Goal: Information Seeking & Learning: Learn about a topic

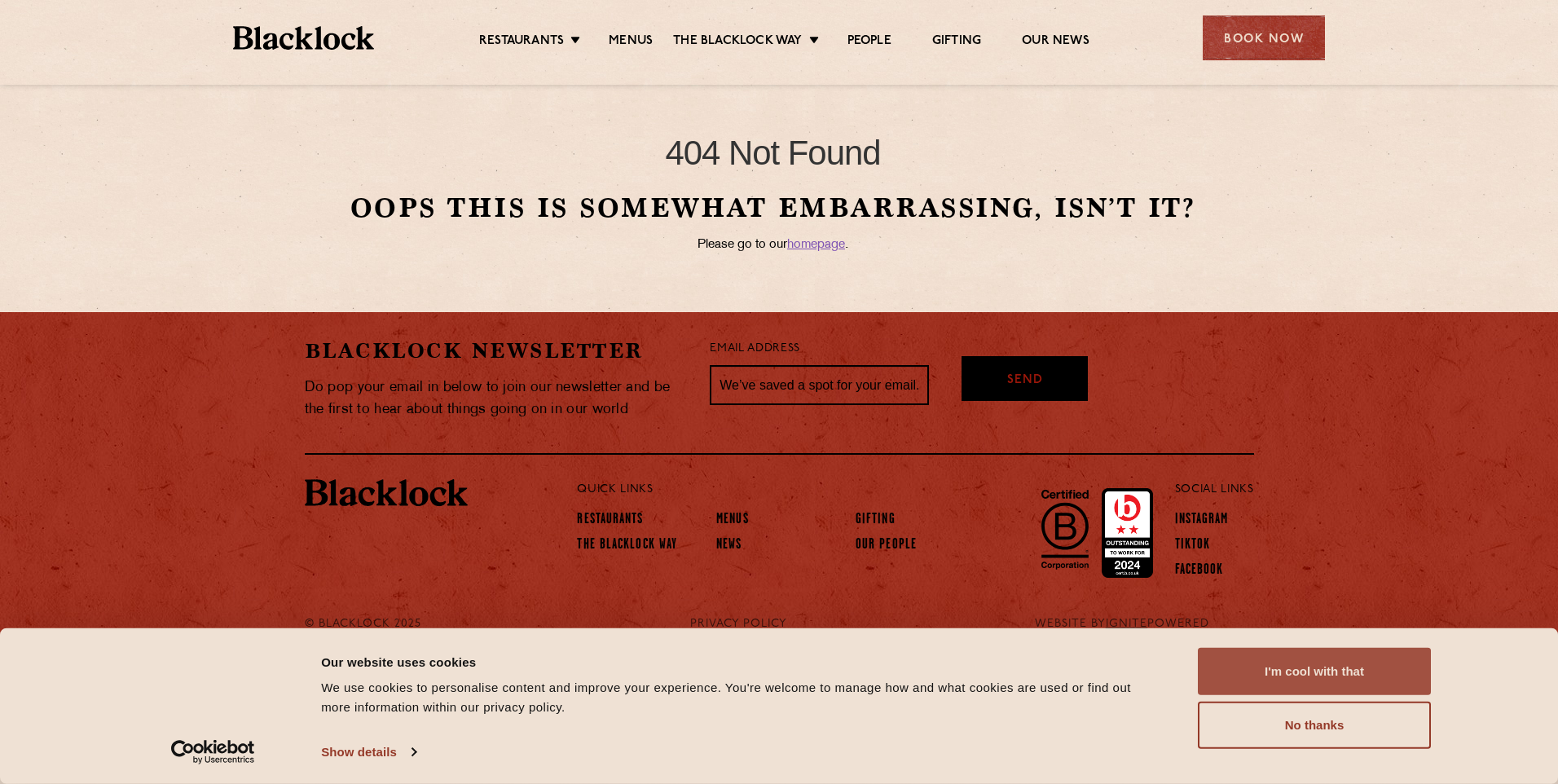
click at [1333, 675] on button "I'm cool with that" at bounding box center [1314, 671] width 233 height 48
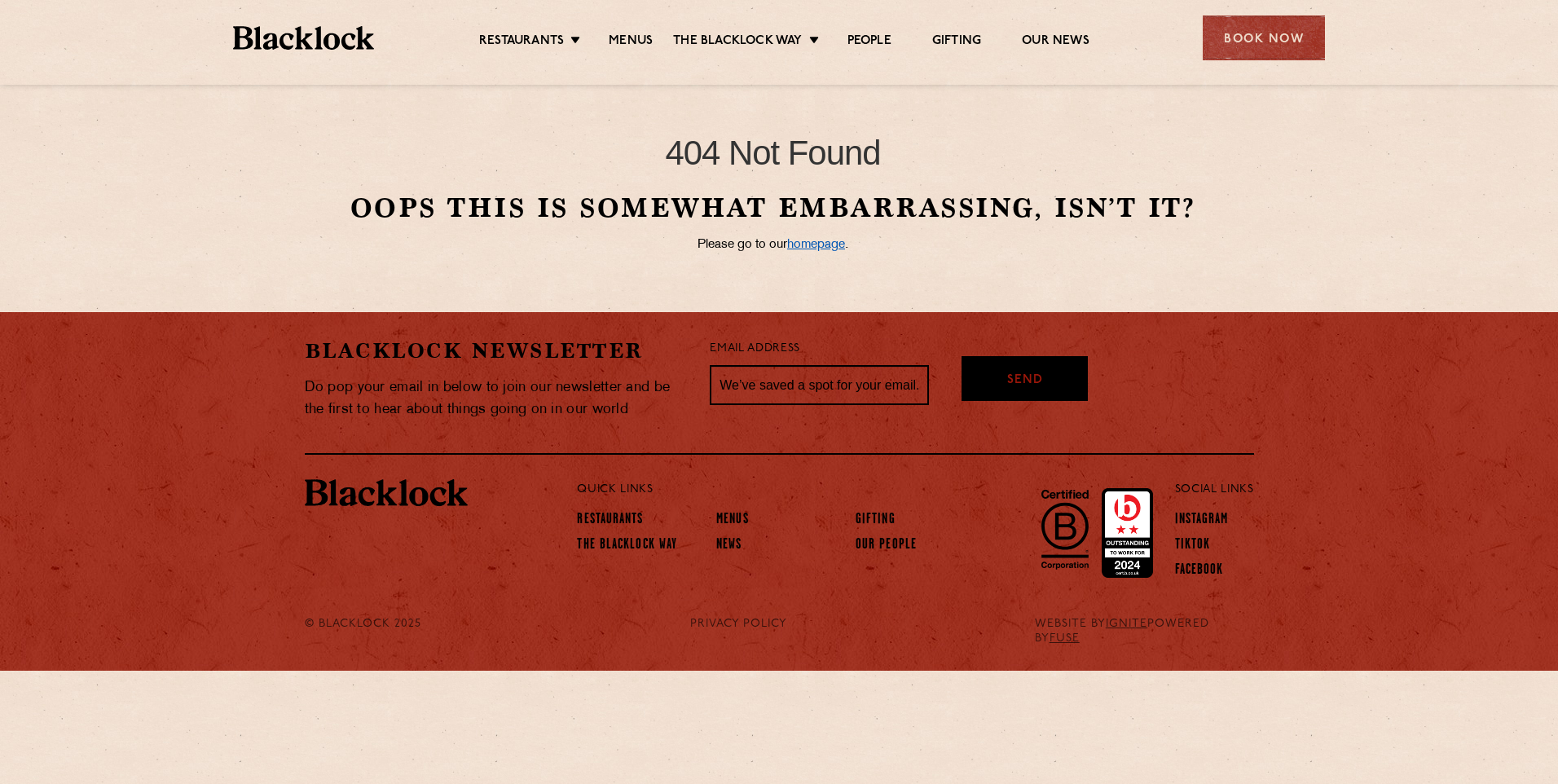
click at [812, 244] on link "homepage" at bounding box center [816, 244] width 58 height 12
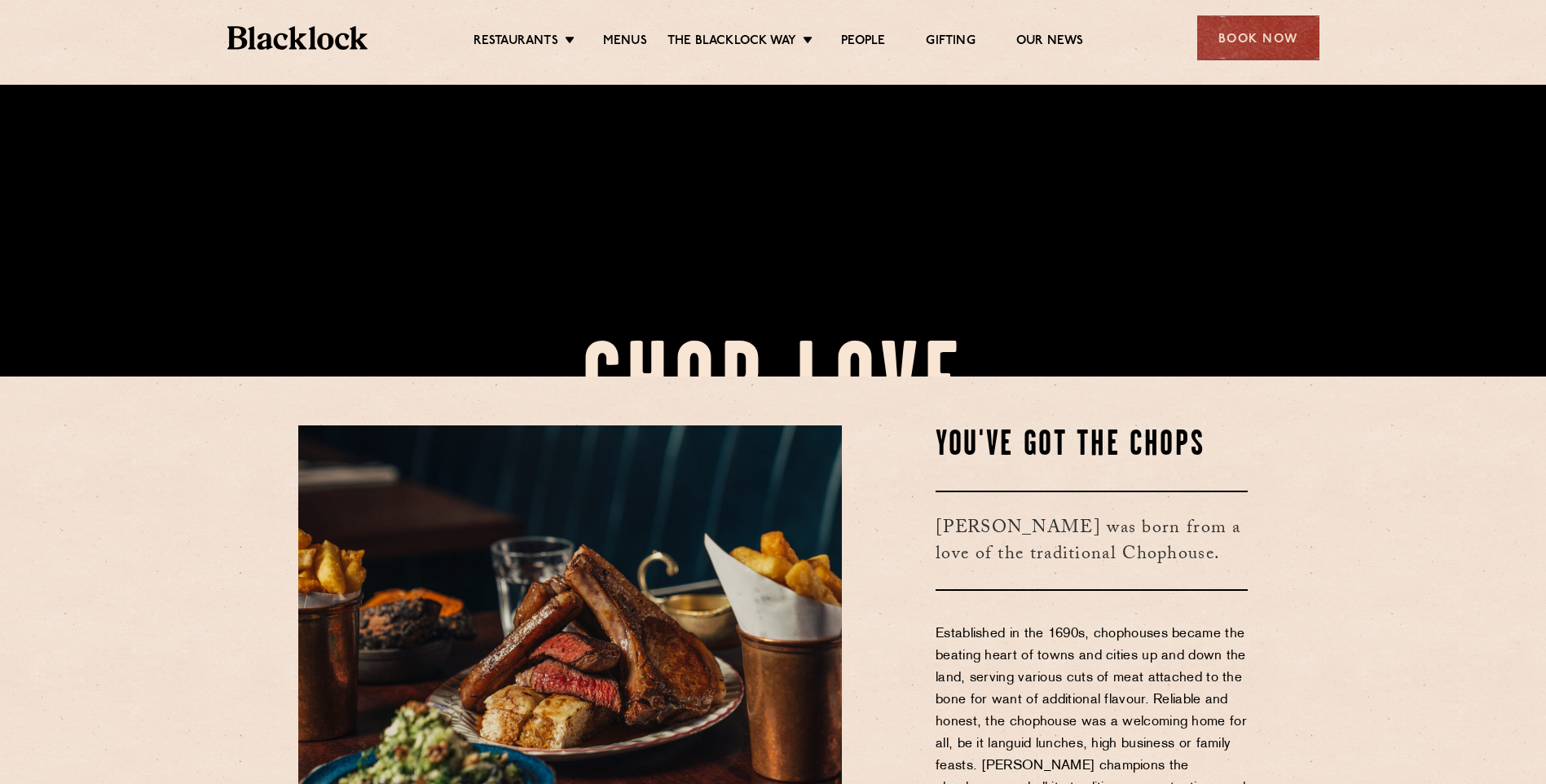
scroll to position [815, 0]
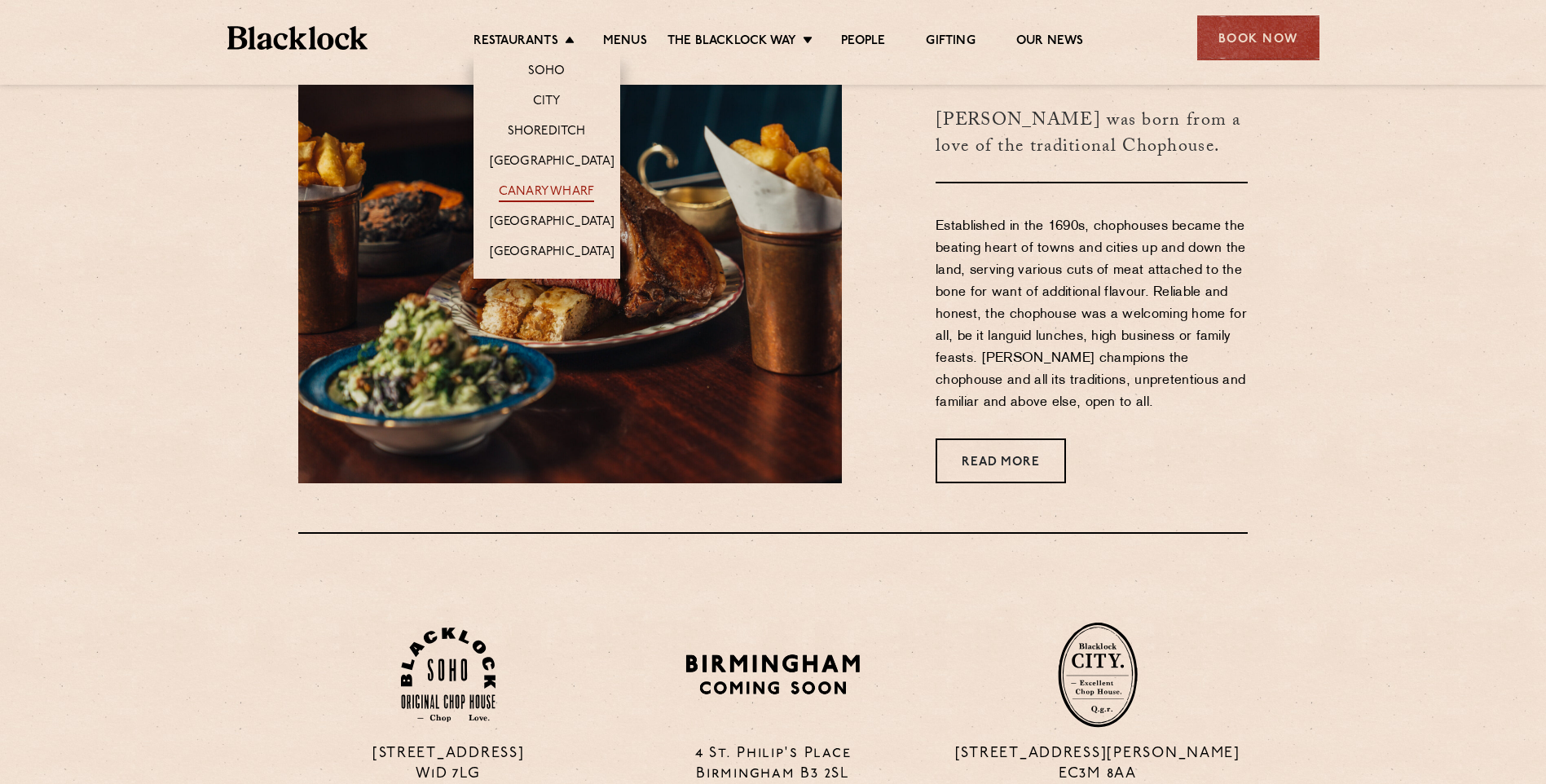
click at [543, 189] on link "Canary Wharf" at bounding box center [546, 193] width 95 height 18
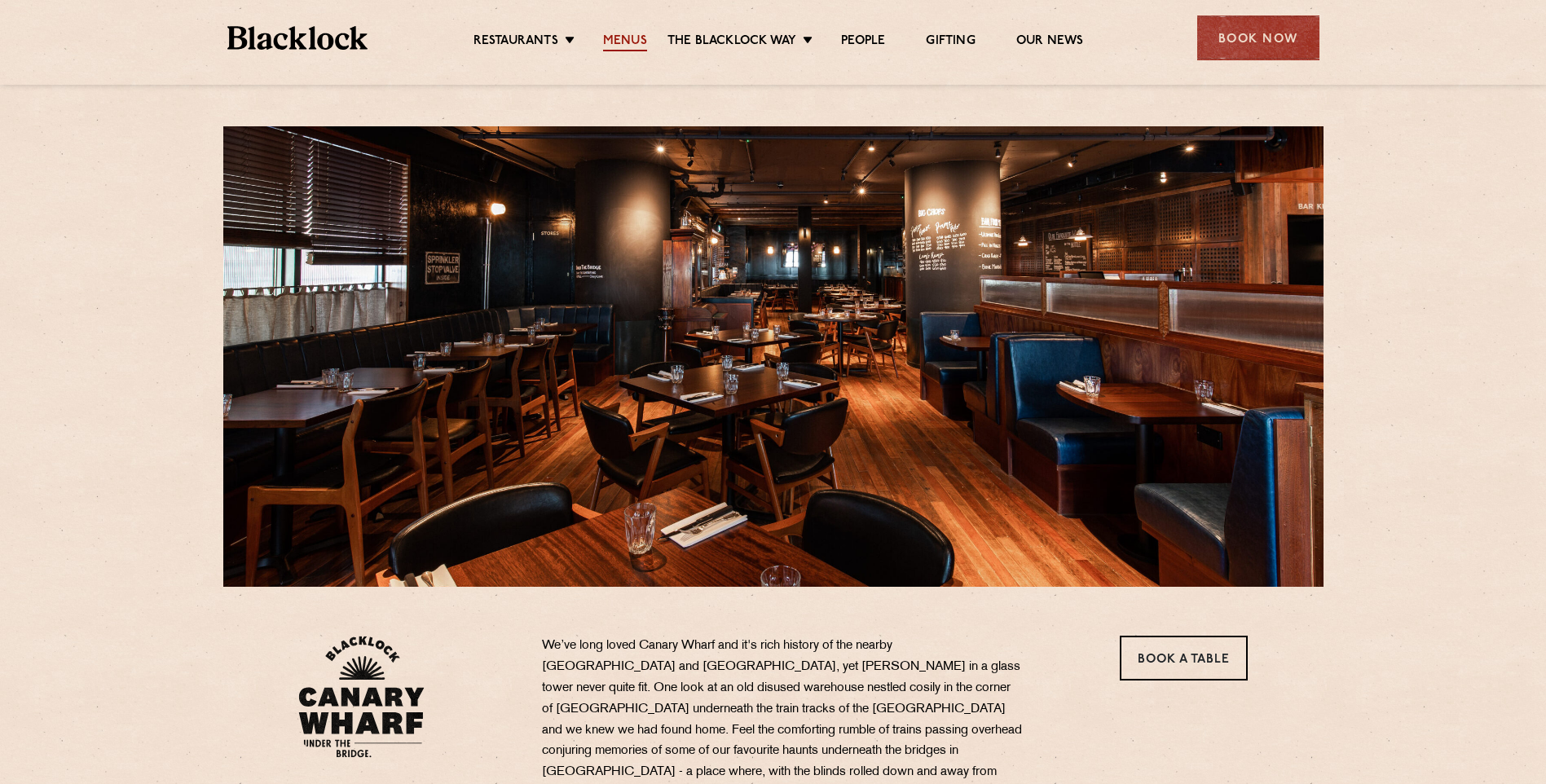
click at [637, 40] on link "Menus" at bounding box center [625, 43] width 44 height 18
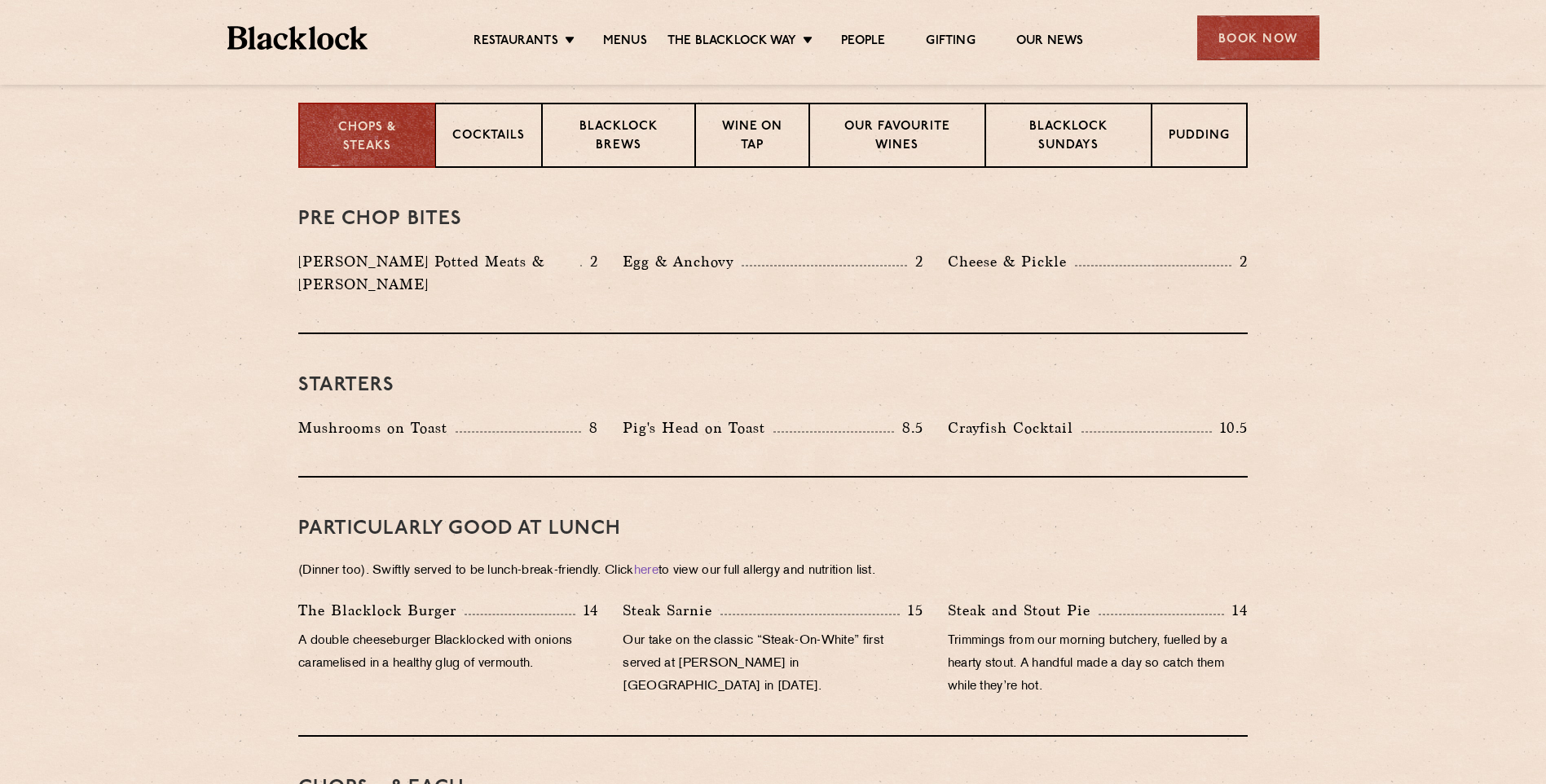
scroll to position [326, 0]
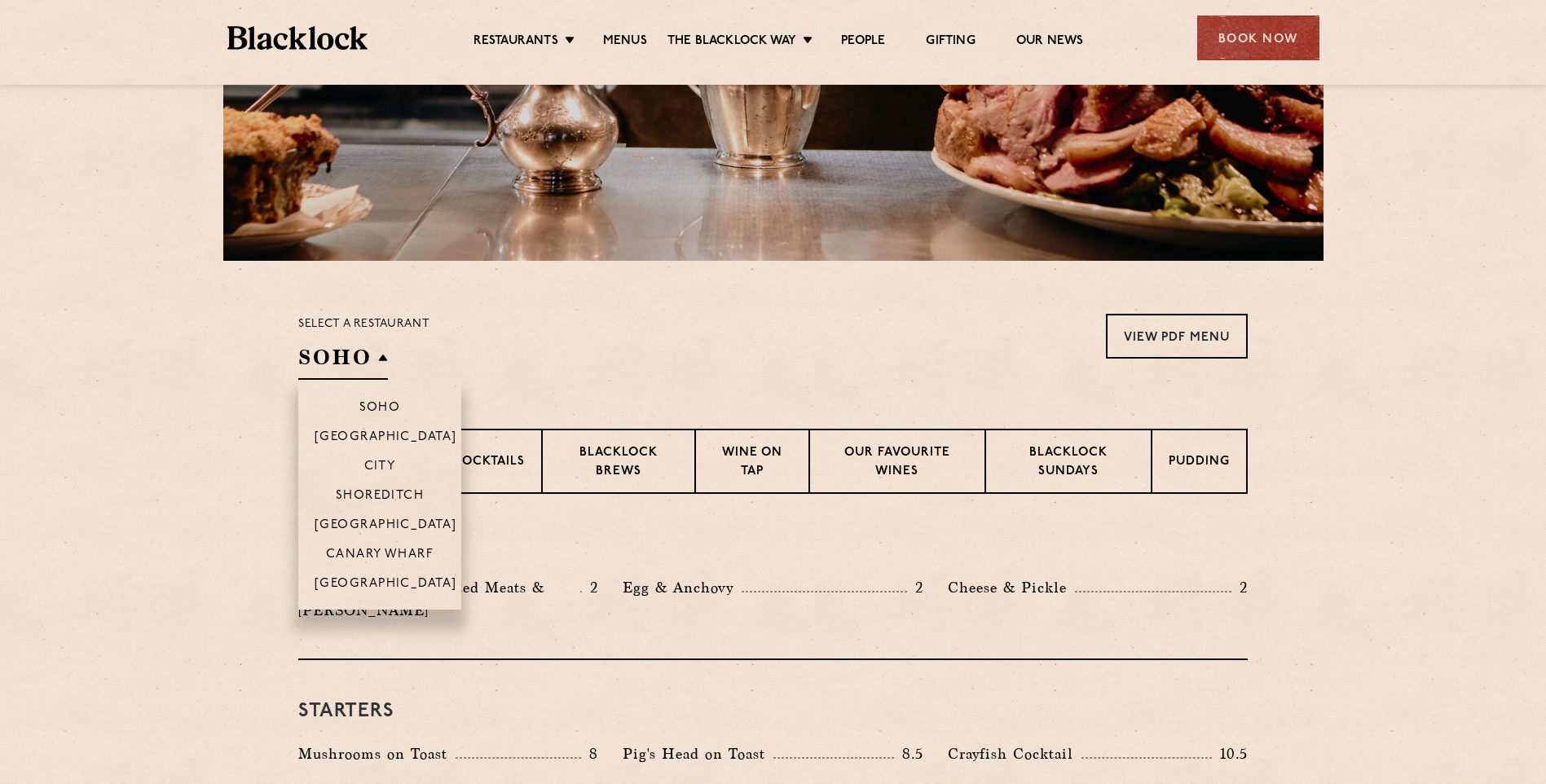
click at [384, 356] on h2 "SOHO" at bounding box center [343, 361] width 89 height 37
click at [375, 549] on p "Canary Wharf" at bounding box center [379, 556] width 107 height 16
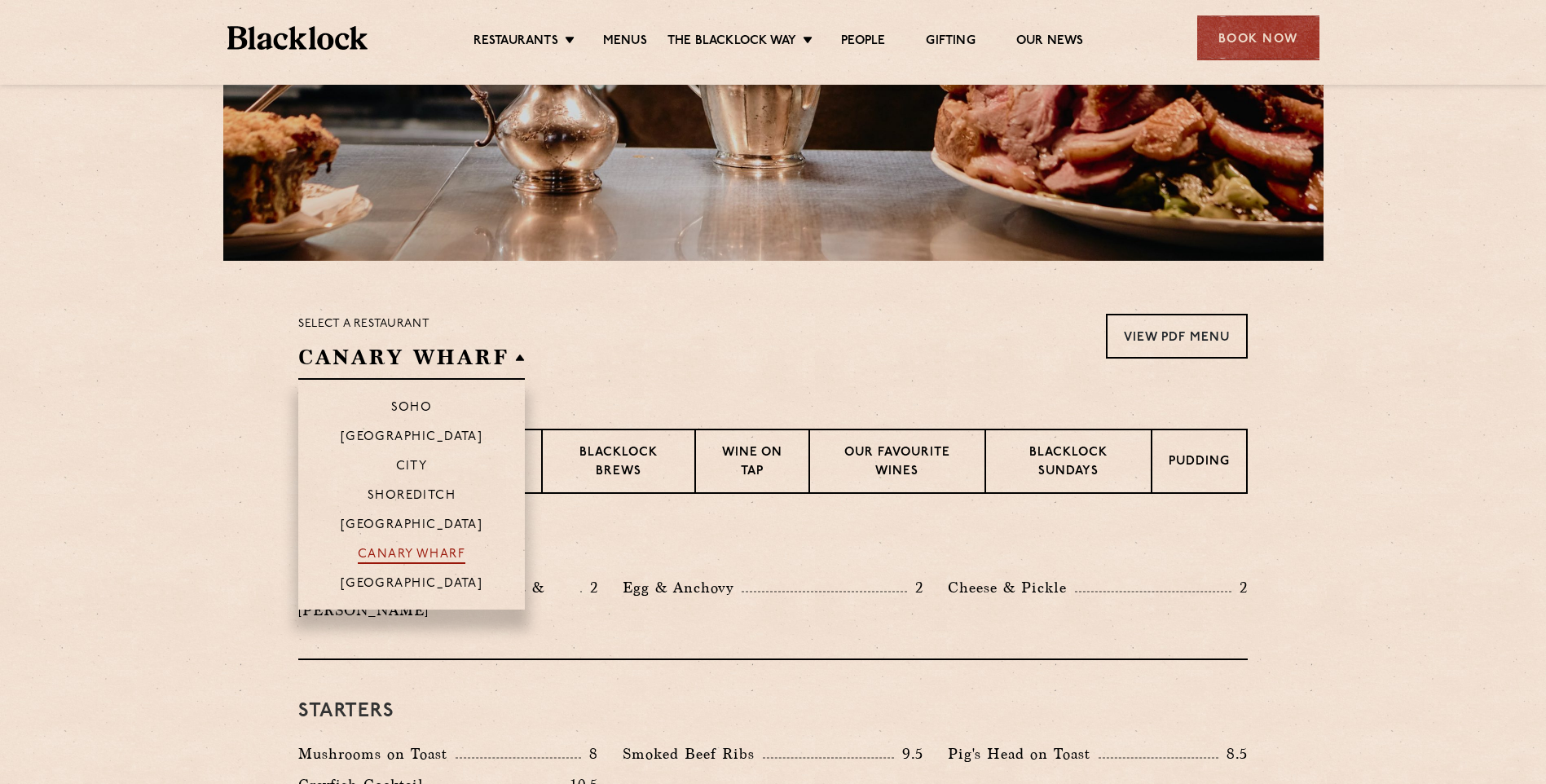
click at [410, 554] on p "Canary Wharf" at bounding box center [411, 556] width 107 height 16
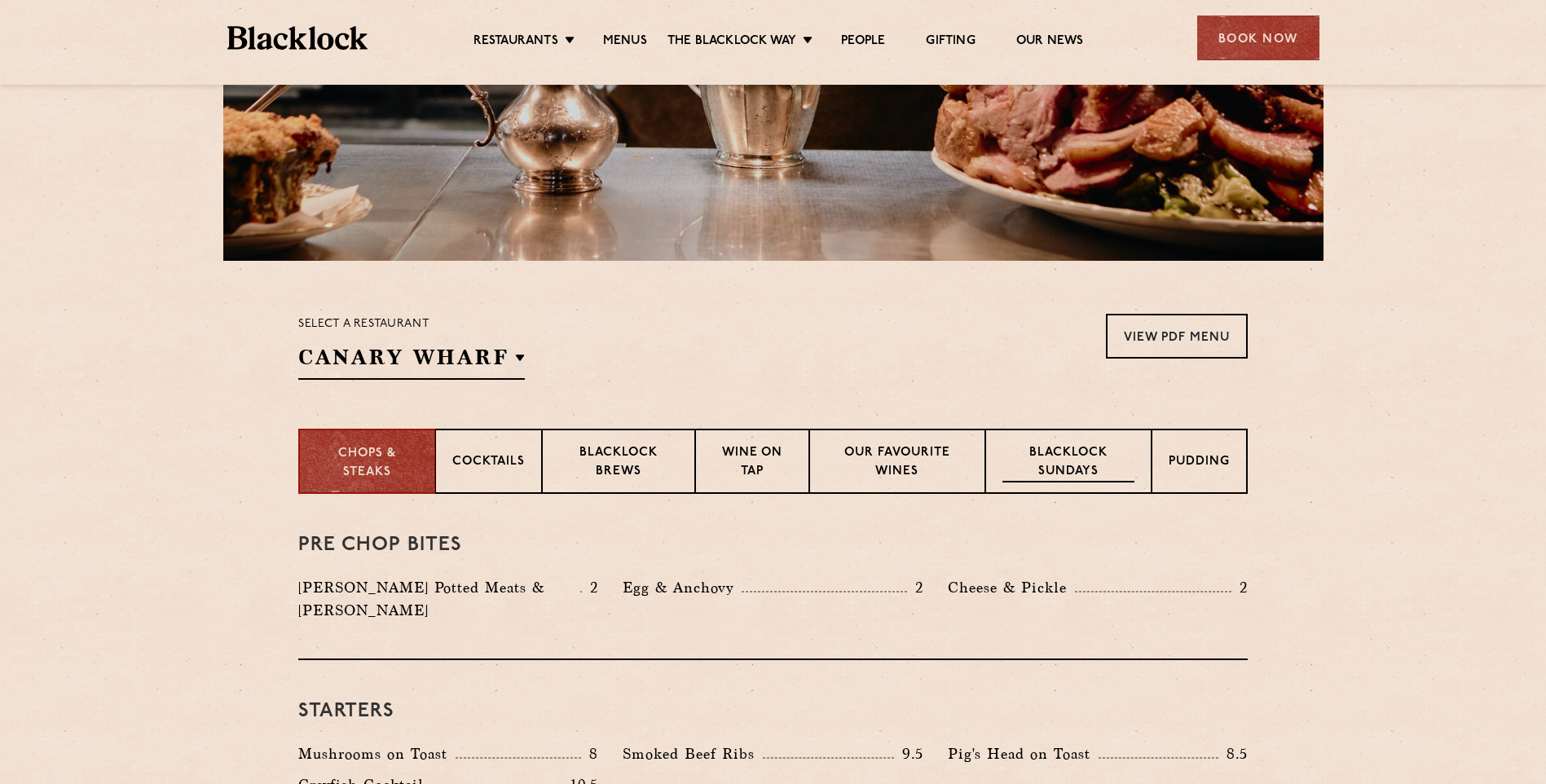
click at [1035, 461] on p "Blacklock Sundays" at bounding box center [1067, 462] width 132 height 39
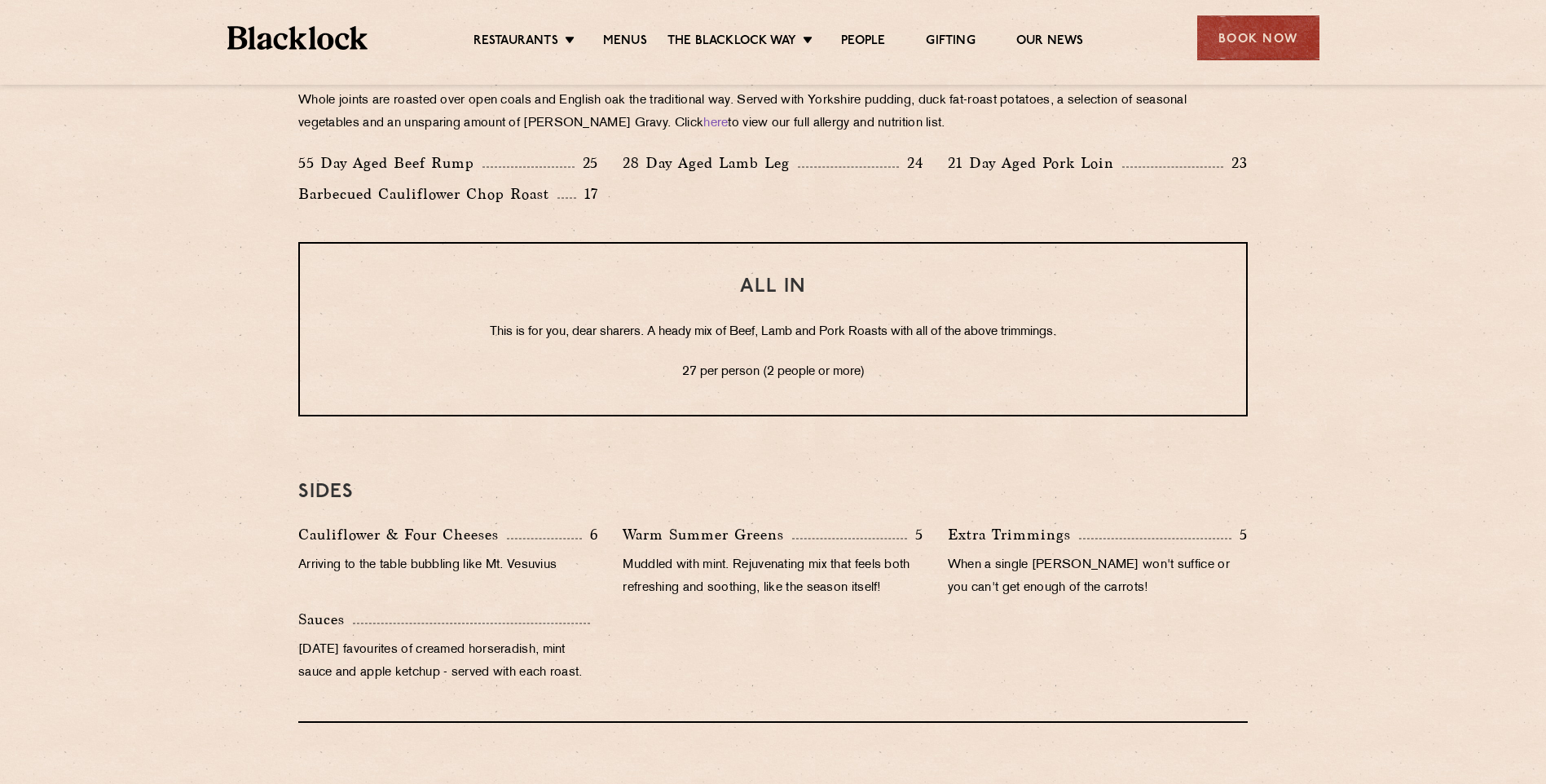
scroll to position [1409, 0]
